Goal: Information Seeking & Learning: Learn about a topic

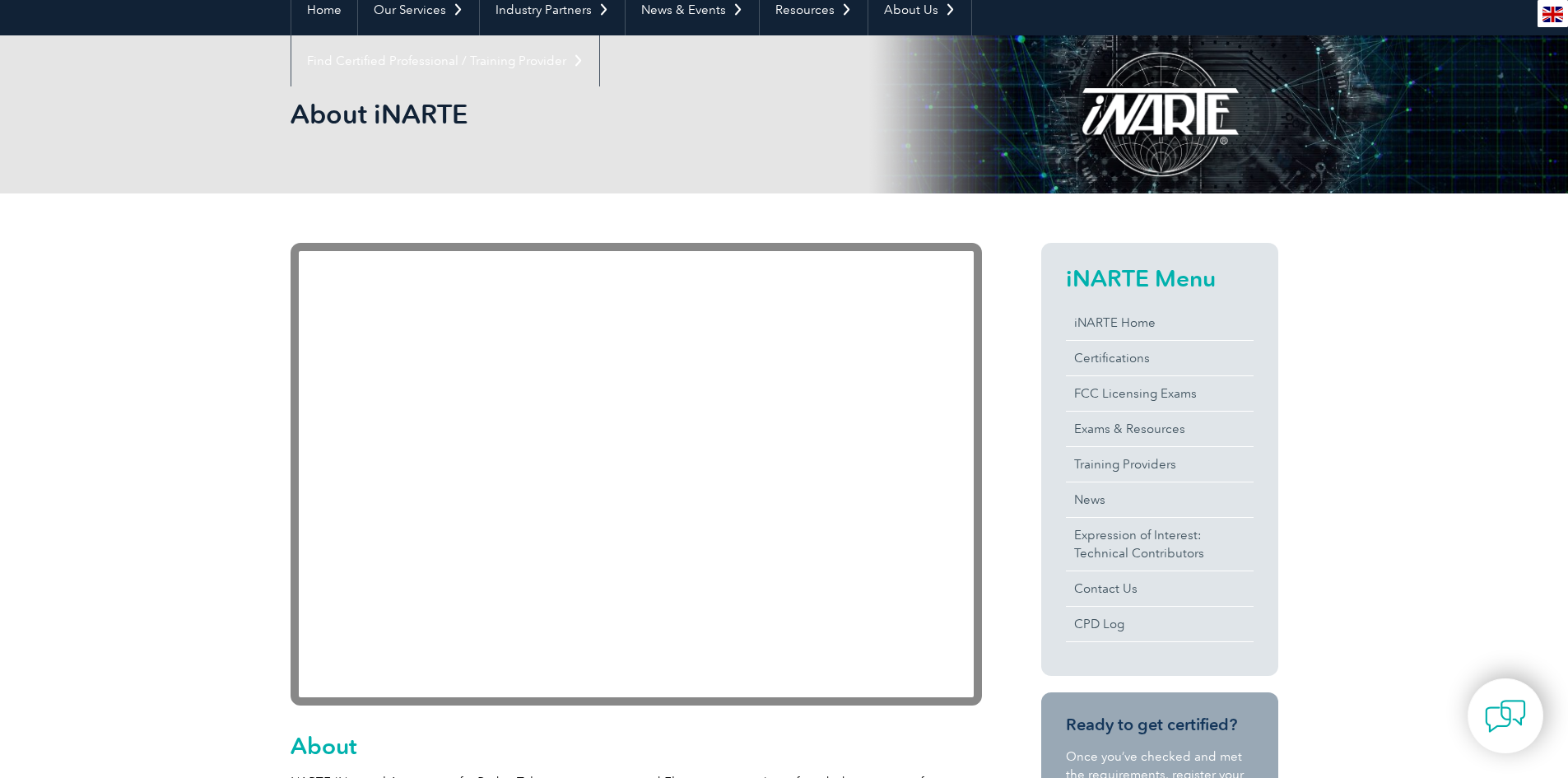
scroll to position [329, 0]
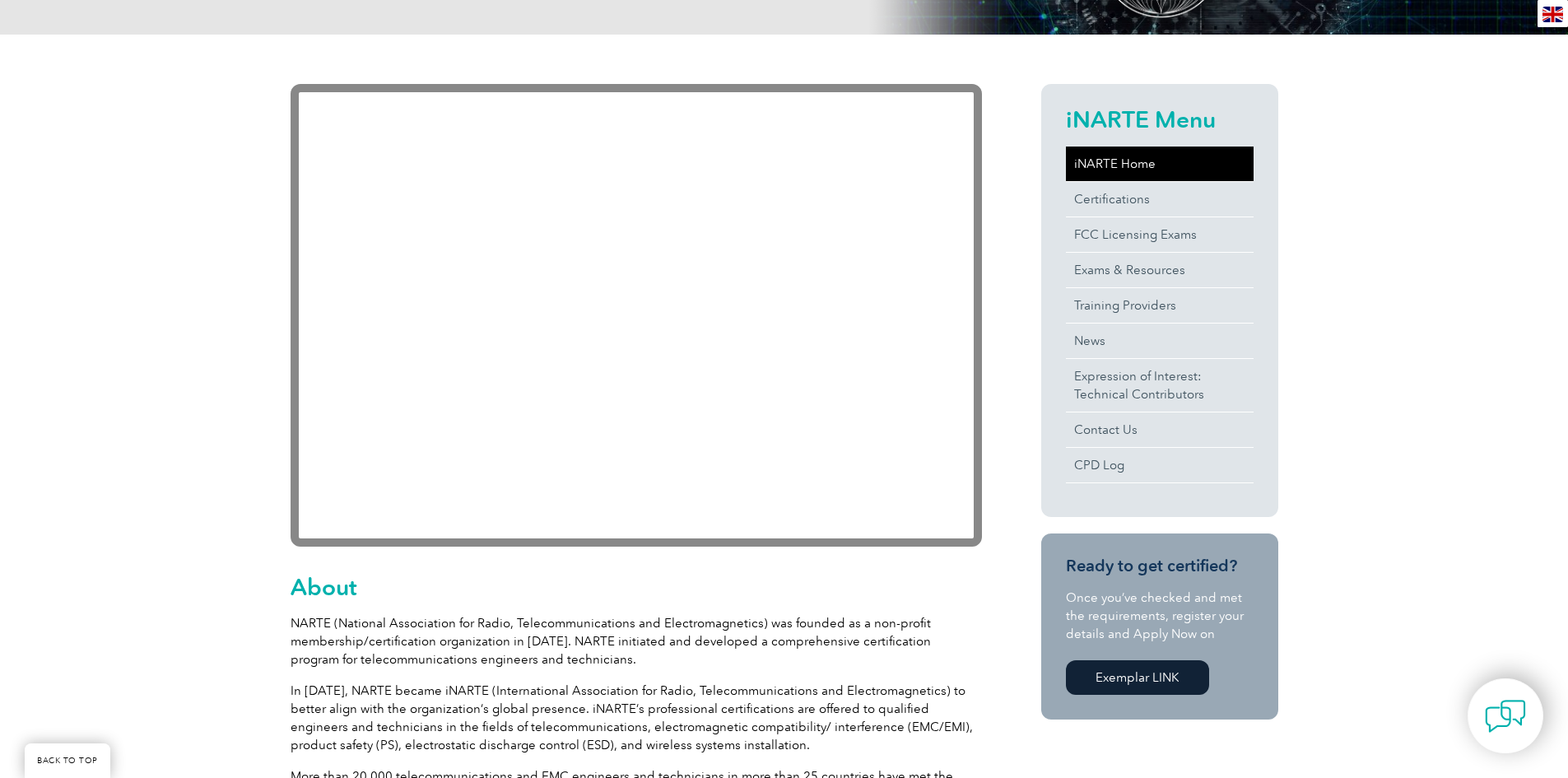
click at [752, 155] on link "iNARTE Home" at bounding box center [1160, 164] width 188 height 34
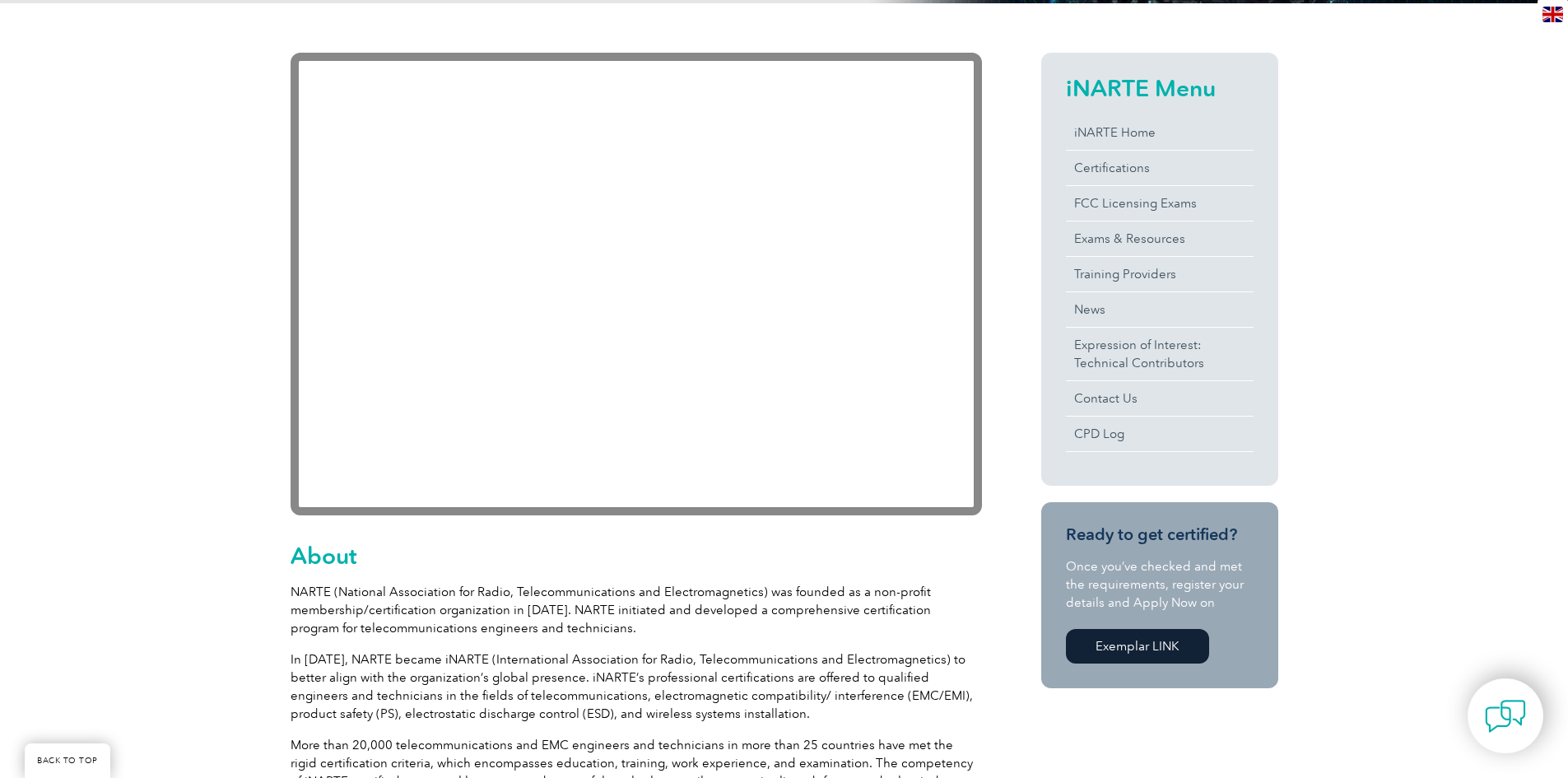
scroll to position [329, 0]
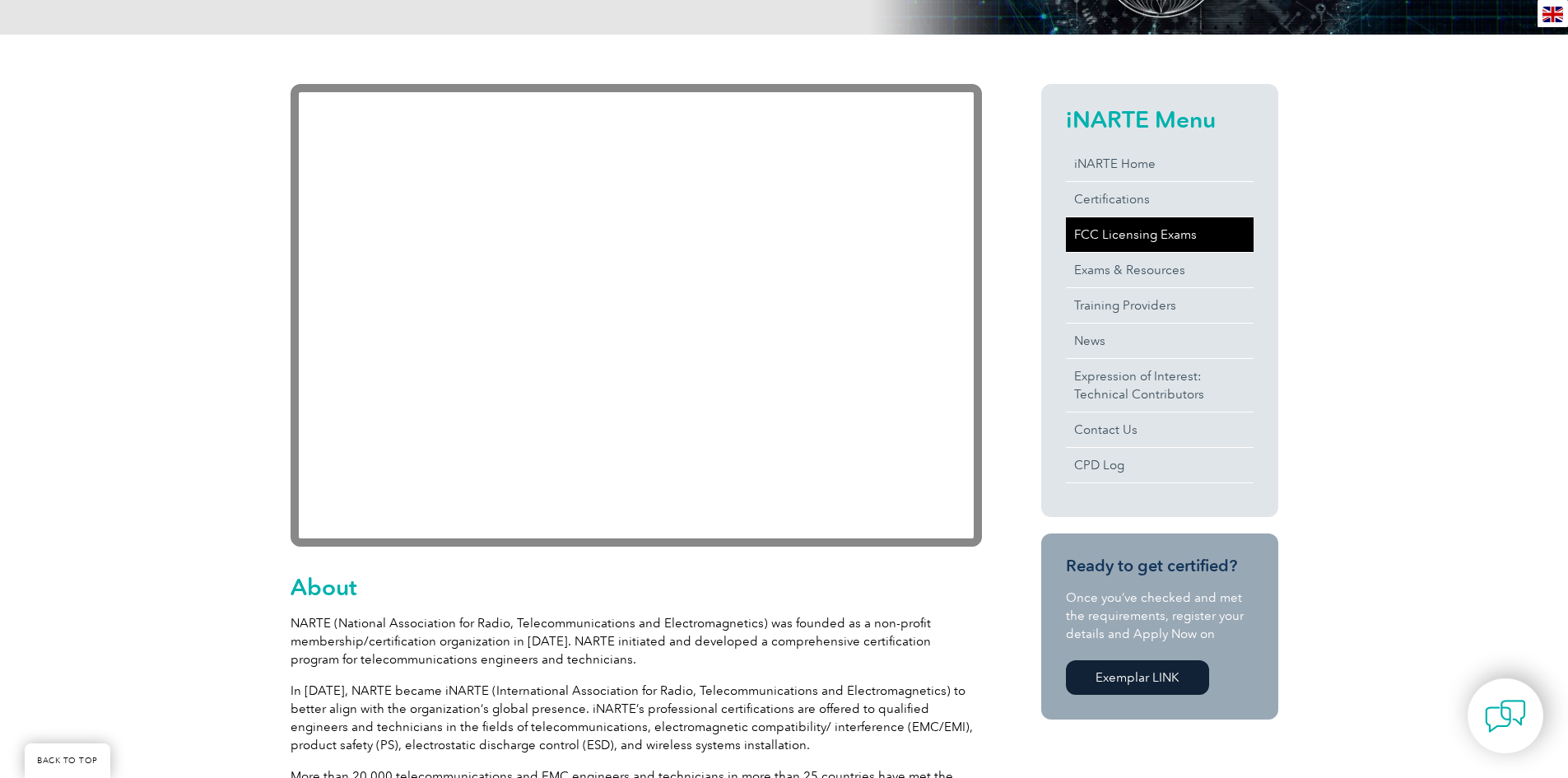
click at [1128, 231] on link "FCC Licensing Exams" at bounding box center [1160, 234] width 188 height 34
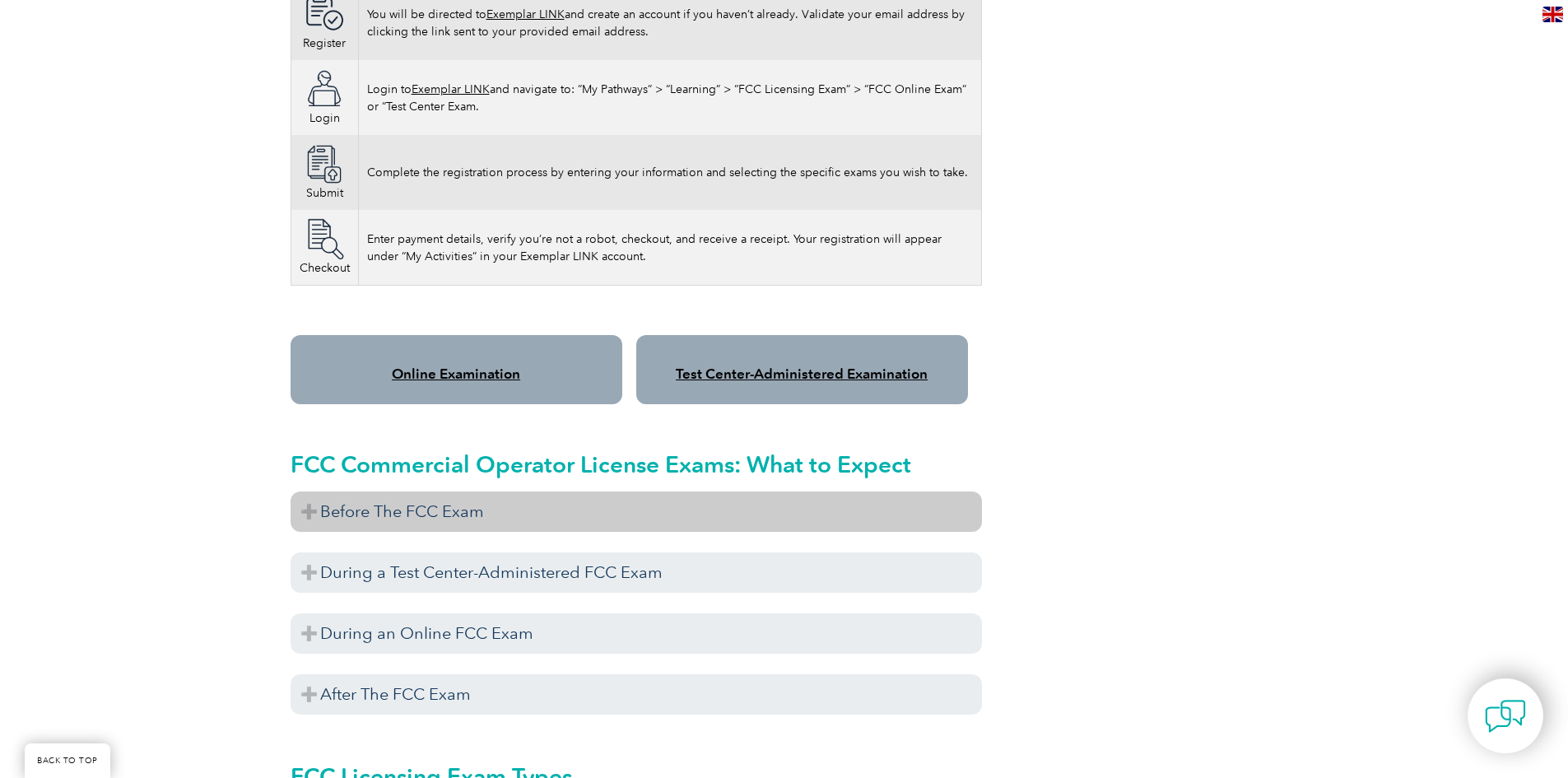
scroll to position [1317, 0]
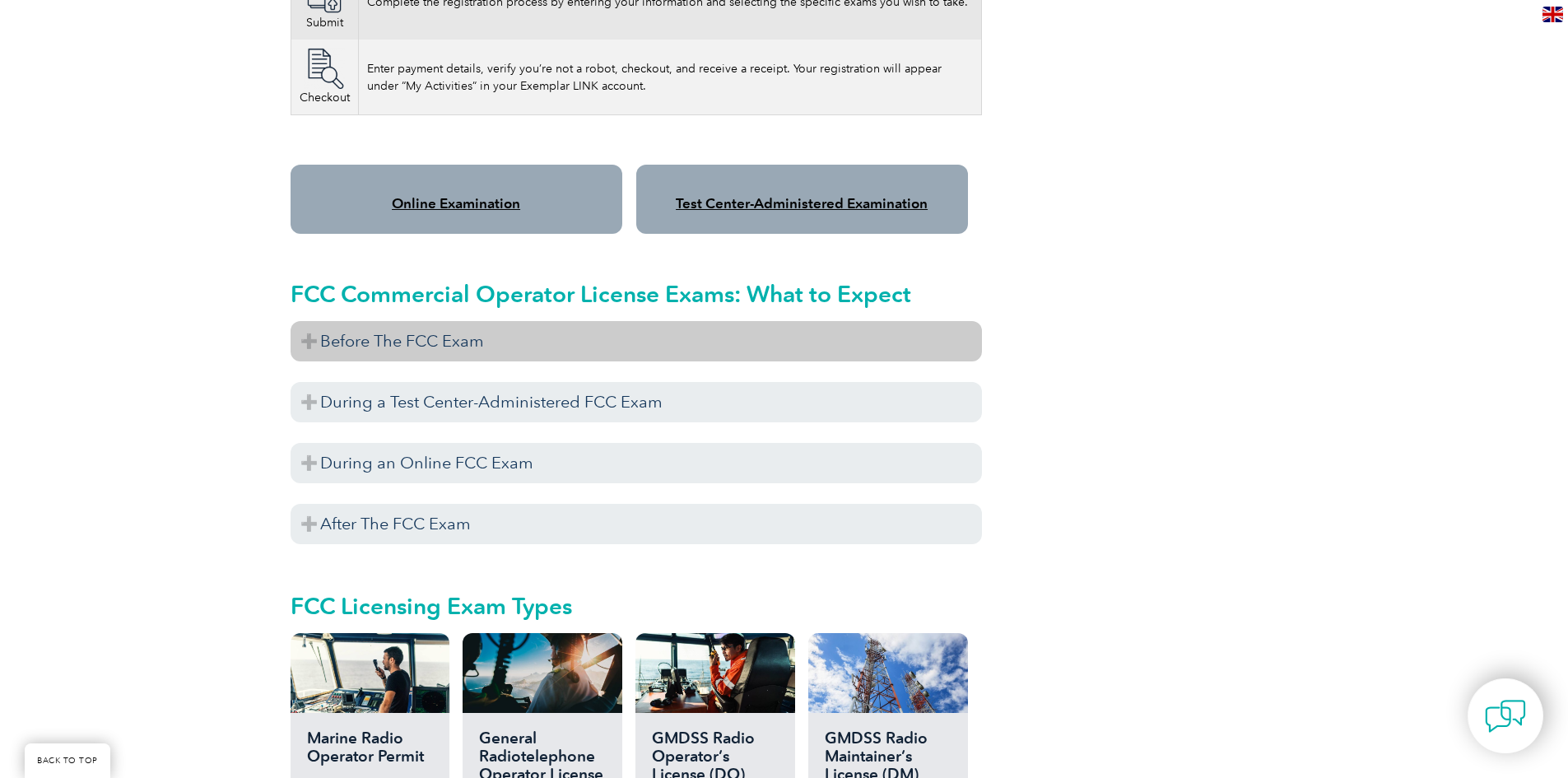
click at [313, 323] on h3 "Before The FCC Exam" at bounding box center [636, 341] width 691 height 41
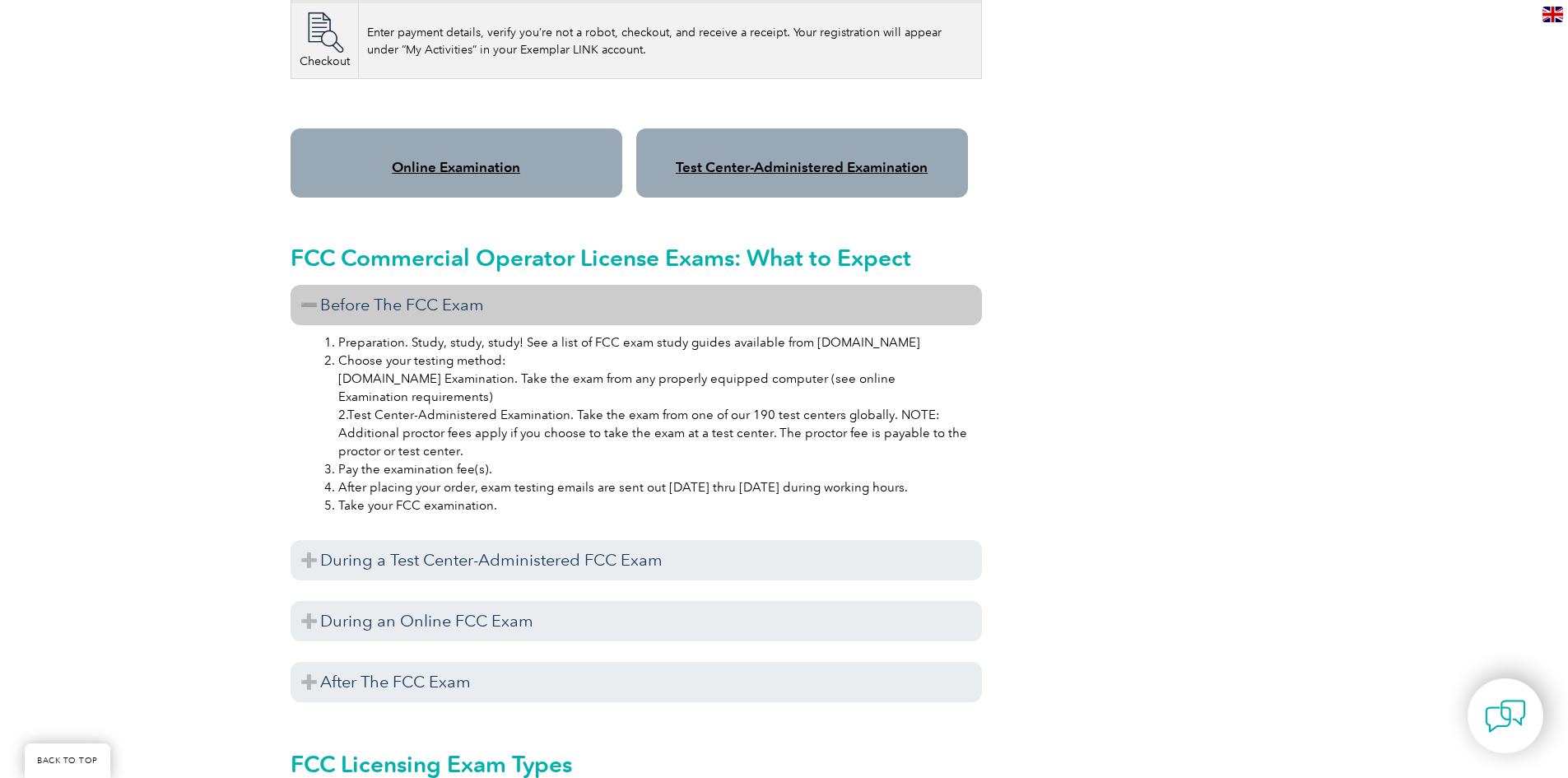
scroll to position [1399, 0]
